Goal: Task Accomplishment & Management: Use online tool/utility

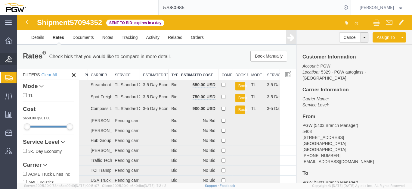
click at [21, 59] on span "Bids" at bounding box center [19, 59] width 4 height 12
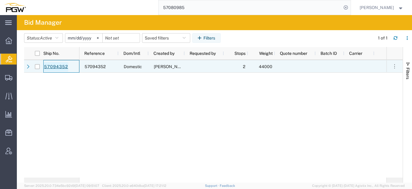
click at [62, 67] on link "57094352" at bounding box center [56, 67] width 25 height 10
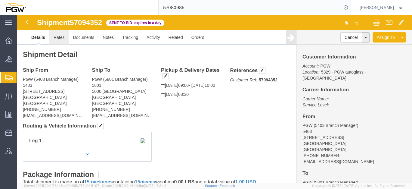
click link "Rates"
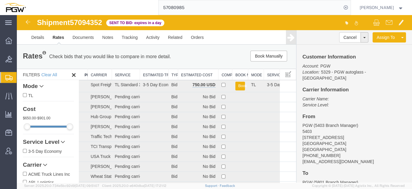
click at [198, 76] on th "Estimated Cost" at bounding box center [198, 74] width 41 height 11
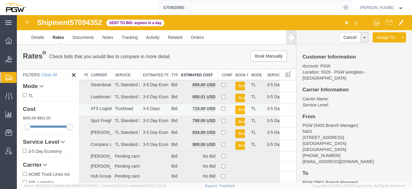
click at [238, 109] on button "Book" at bounding box center [240, 109] width 10 height 9
